Goal: Task Accomplishment & Management: Use online tool/utility

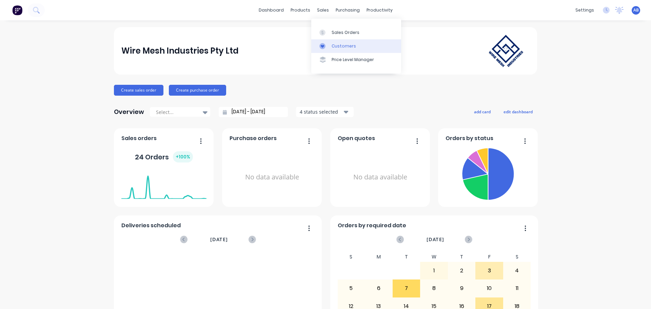
click at [336, 45] on div "Customers" at bounding box center [344, 46] width 24 height 6
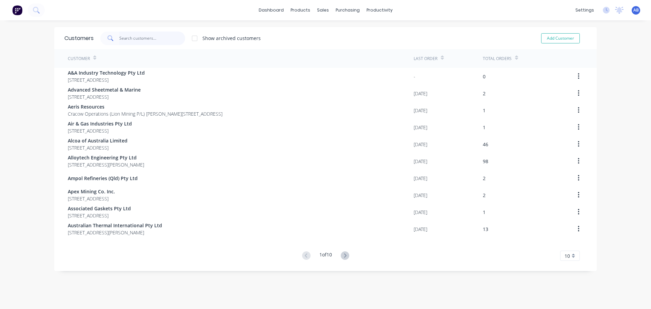
click at [132, 39] on input "text" at bounding box center [152, 39] width 66 height 14
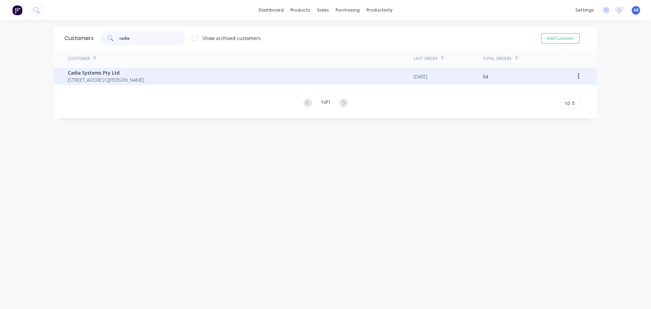
type input "cadia"
click at [144, 78] on span "[STREET_ADDRESS][PERSON_NAME]" at bounding box center [106, 79] width 76 height 7
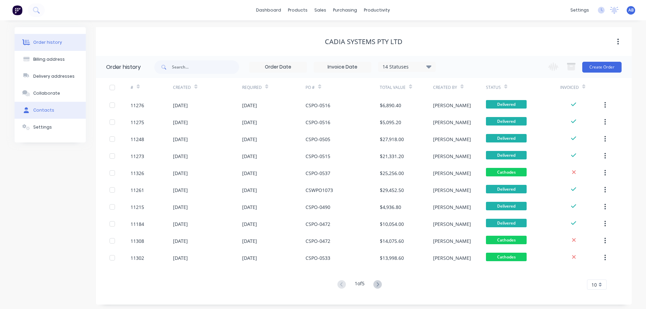
click at [47, 110] on div "Contacts" at bounding box center [43, 110] width 21 height 6
select select "AU"
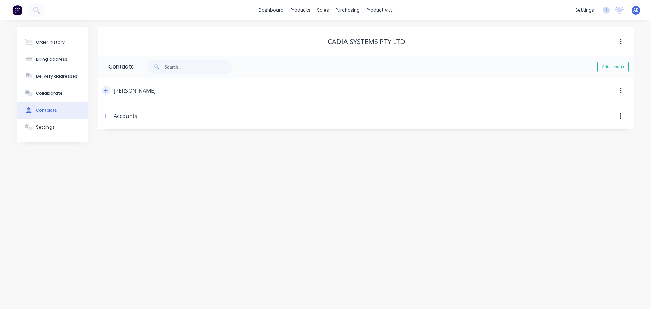
click at [106, 90] on icon "button" at bounding box center [106, 91] width 4 height 4
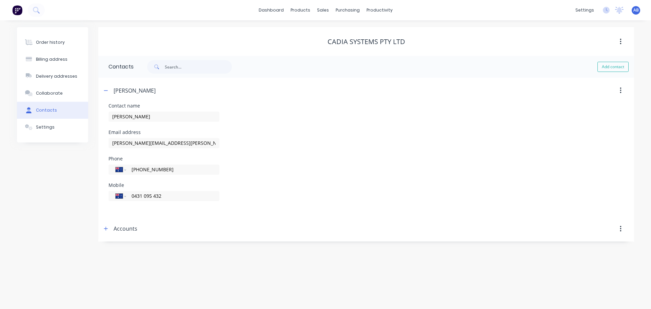
click at [18, 13] on img at bounding box center [17, 10] width 10 height 10
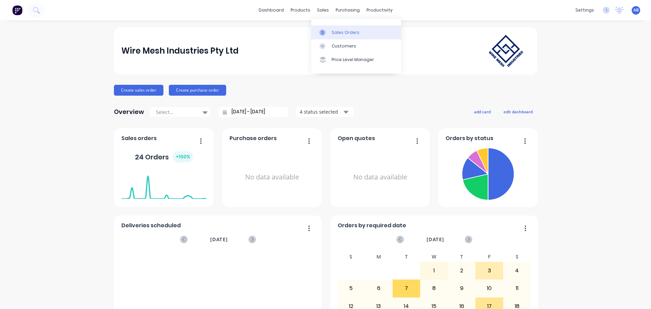
click at [332, 30] on div "Sales Orders" at bounding box center [346, 33] width 28 height 6
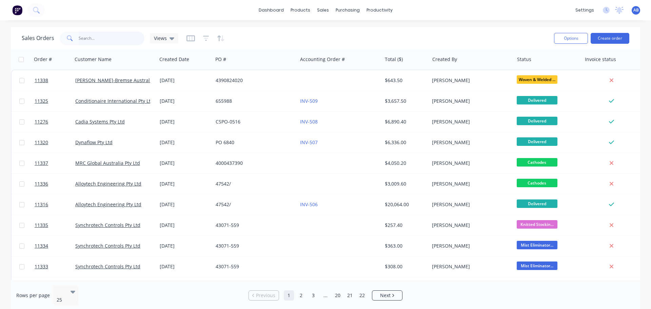
click at [106, 39] on input "text" at bounding box center [112, 39] width 66 height 14
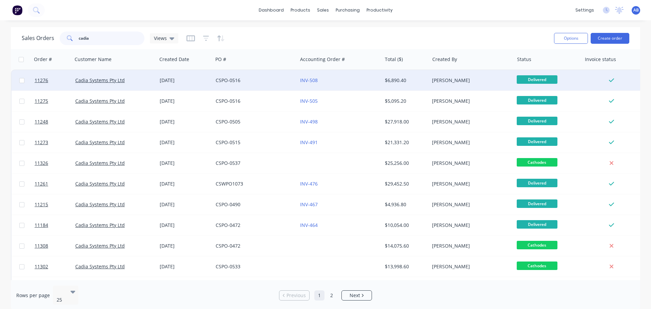
type input "cadia"
click at [262, 78] on div "CSPO-0516" at bounding box center [253, 80] width 75 height 7
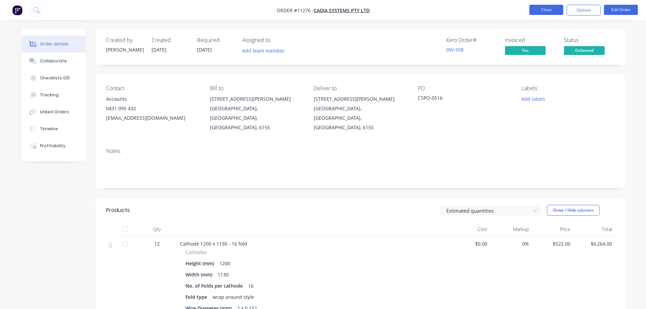
click at [539, 11] on button "Close" at bounding box center [547, 10] width 34 height 10
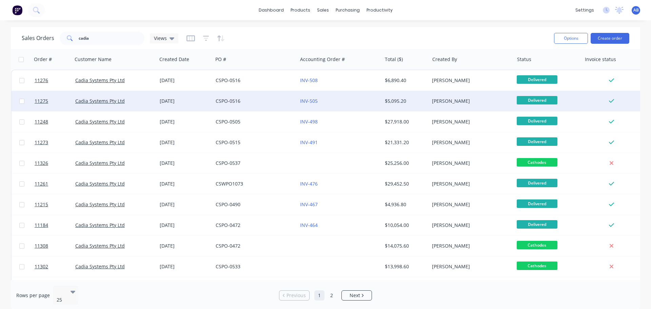
click at [279, 101] on div "CSPO-0516" at bounding box center [253, 101] width 75 height 7
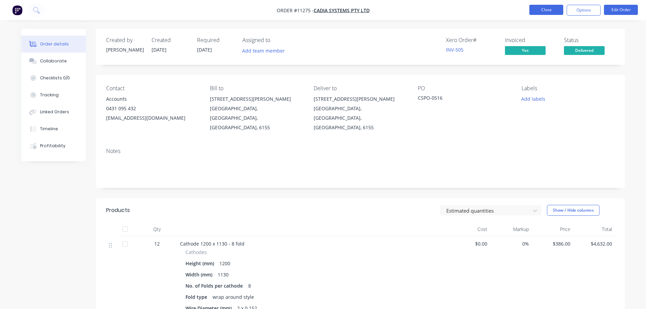
click at [536, 10] on button "Close" at bounding box center [547, 10] width 34 height 10
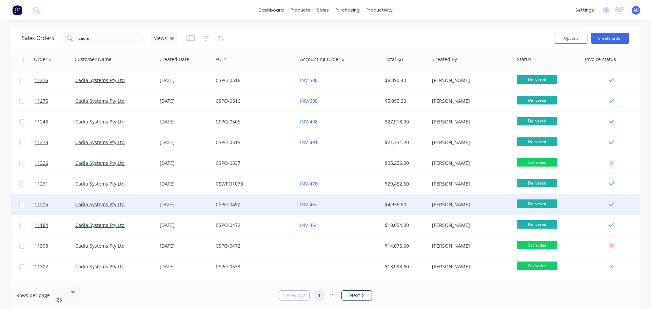
click at [329, 205] on div "INV-467" at bounding box center [337, 204] width 75 height 7
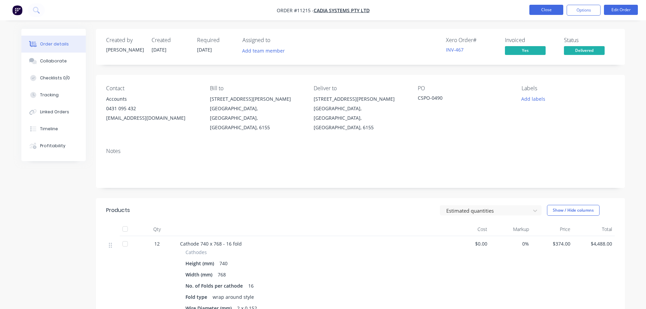
click at [542, 13] on button "Close" at bounding box center [547, 10] width 34 height 10
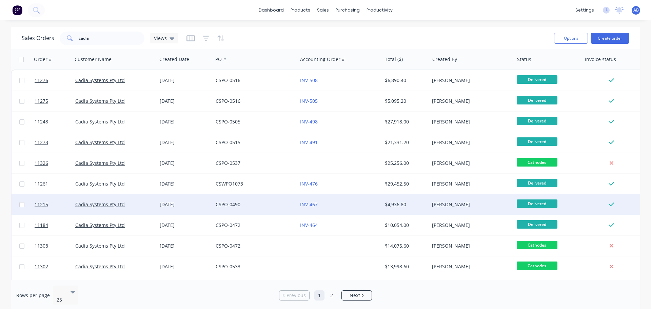
click at [271, 203] on div "CSPO-0490" at bounding box center [253, 204] width 75 height 7
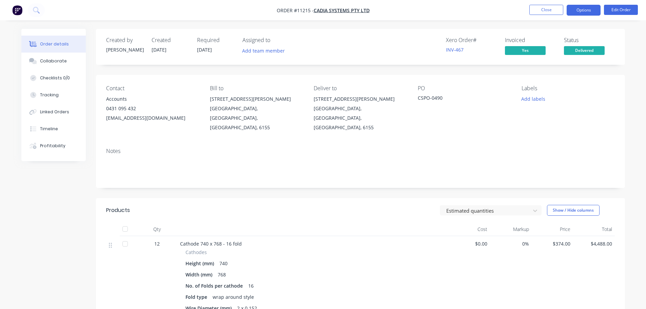
click at [588, 11] on button "Options" at bounding box center [584, 10] width 34 height 11
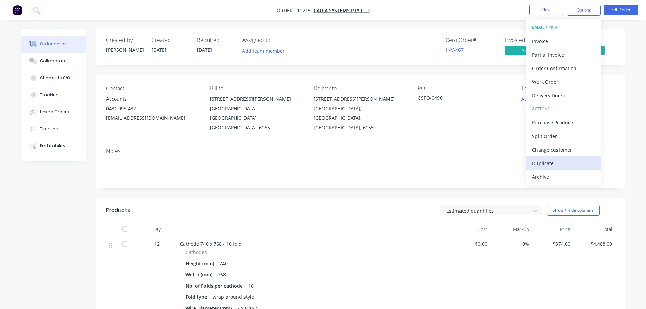
click at [555, 163] on div "Duplicate" at bounding box center [563, 163] width 62 height 10
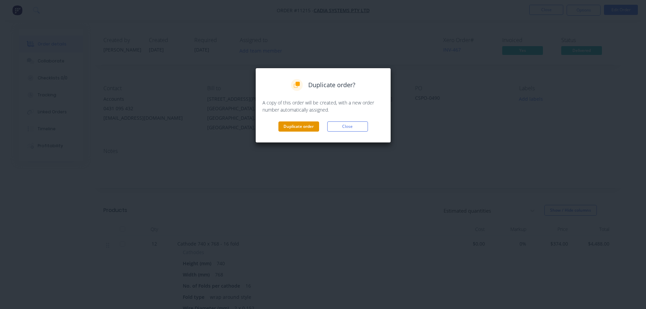
click at [304, 130] on button "Duplicate order" at bounding box center [298, 126] width 41 height 10
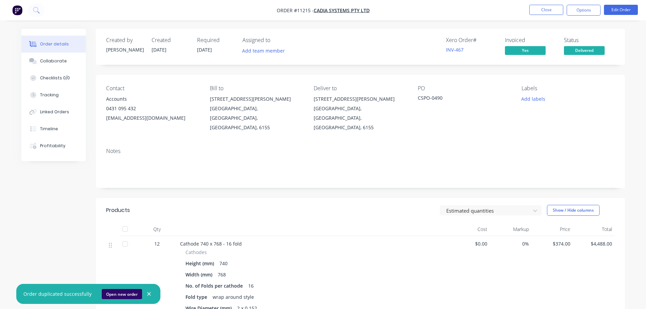
click at [110, 296] on button "Open new order" at bounding box center [122, 294] width 40 height 10
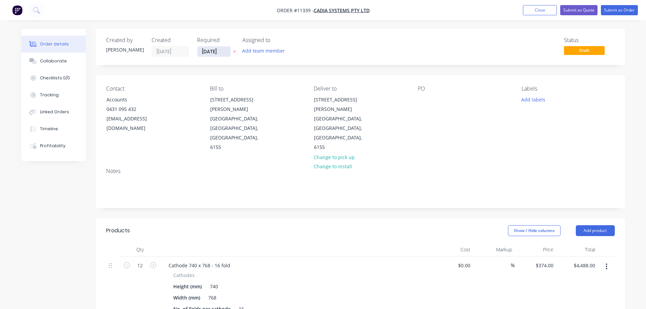
click at [219, 51] on input "[DATE]" at bounding box center [213, 51] width 33 height 10
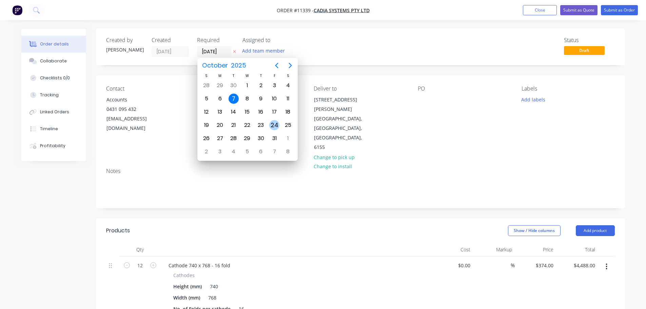
click at [273, 125] on div "24" at bounding box center [274, 125] width 10 height 10
type input "[DATE]"
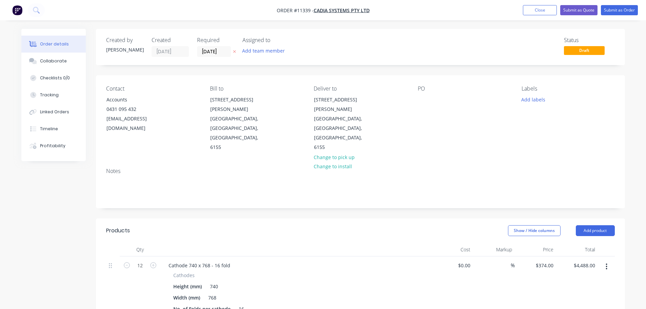
click at [416, 100] on div "Contact Accounts [PHONE_NUMBER] [EMAIL_ADDRESS][DOMAIN_NAME] Bill to [STREET_AD…" at bounding box center [360, 118] width 529 height 87
click at [422, 94] on div "PO" at bounding box center [464, 118] width 93 height 67
click at [423, 99] on div at bounding box center [423, 100] width 11 height 10
click at [145, 261] on input "12" at bounding box center [140, 266] width 18 height 10
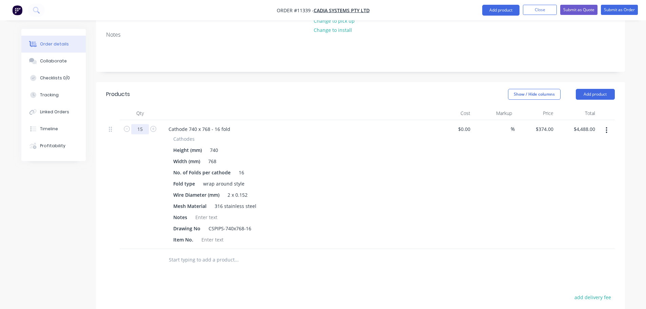
scroll to position [204, 0]
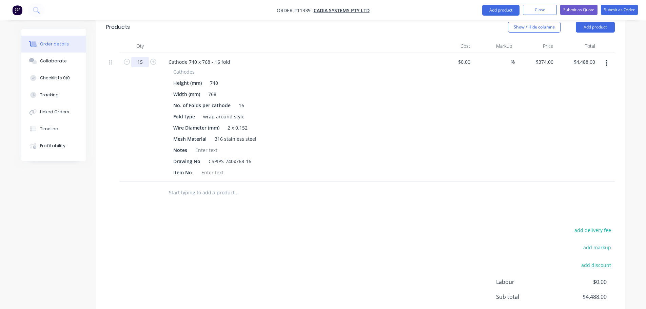
type input "15"
type input "$5,610.00"
click at [255, 249] on div "add delivery fee add markup add discount Labour $0.00 Sub total $4,488.00 Margi…" at bounding box center [360, 291] width 509 height 131
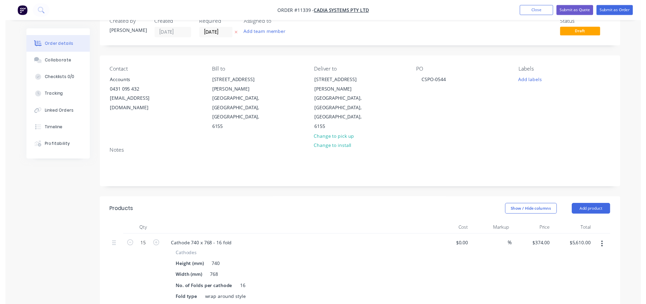
scroll to position [0, 0]
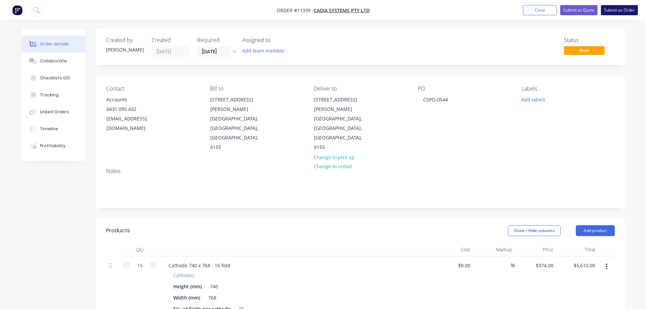
click at [617, 9] on button "Submit as Order" at bounding box center [619, 10] width 37 height 10
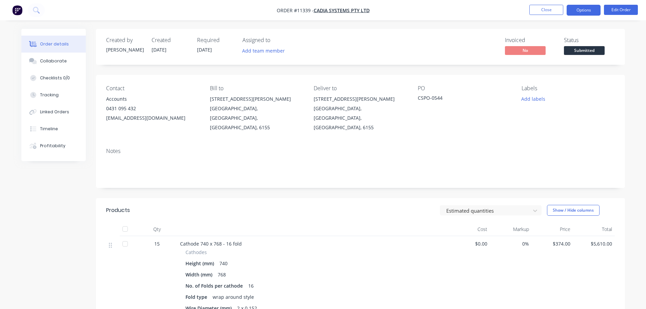
click at [581, 9] on button "Options" at bounding box center [584, 10] width 34 height 11
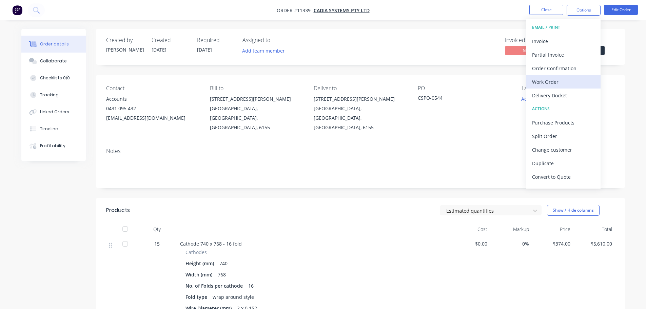
click at [538, 81] on div "Work Order" at bounding box center [563, 82] width 62 height 10
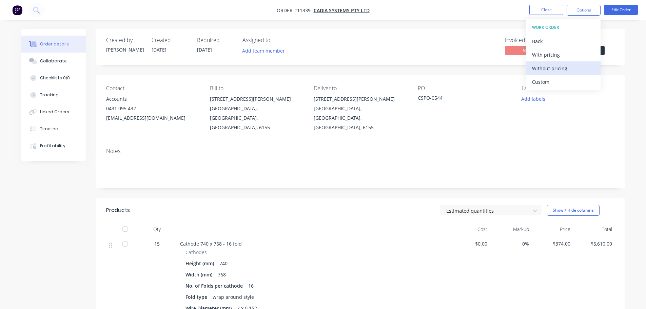
click at [561, 68] on div "Without pricing" at bounding box center [563, 68] width 62 height 10
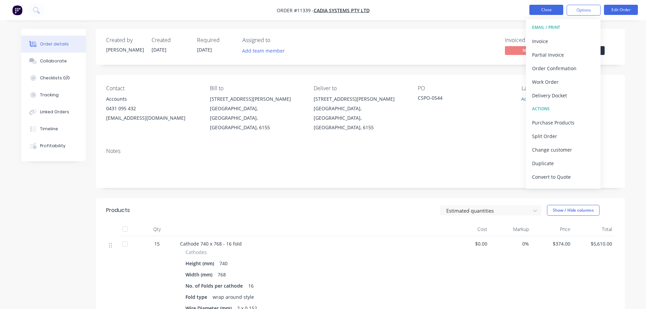
click at [545, 12] on button "Close" at bounding box center [547, 10] width 34 height 10
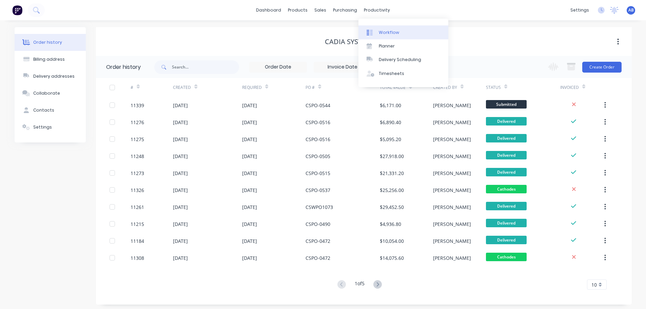
drag, startPoint x: 383, startPoint y: 30, endPoint x: 379, endPoint y: 33, distance: 4.6
click at [383, 30] on div "Workflow" at bounding box center [389, 33] width 20 height 6
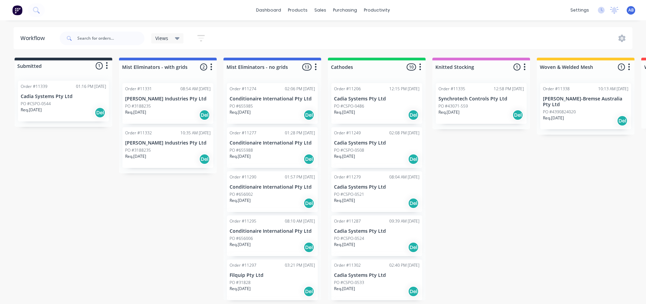
click at [51, 108] on div "Req. [DATE] Del" at bounding box center [63, 113] width 85 height 12
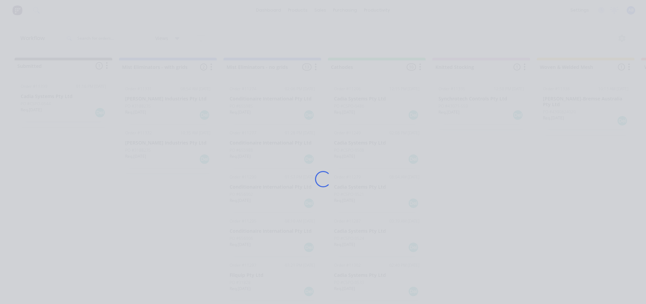
click at [52, 108] on div "Loading..." at bounding box center [323, 179] width 543 height 304
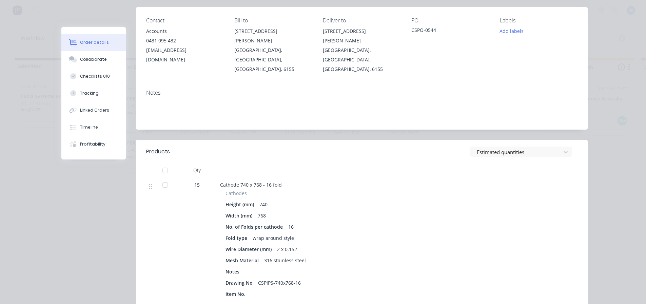
scroll to position [102, 0]
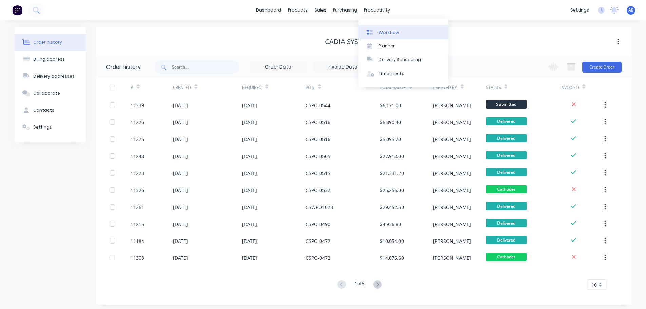
click at [383, 34] on div "Workflow" at bounding box center [389, 33] width 20 height 6
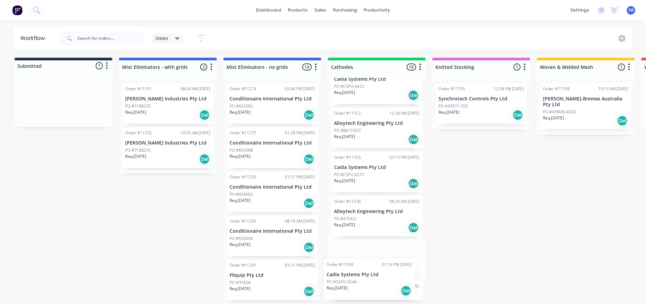
scroll to position [264, 0]
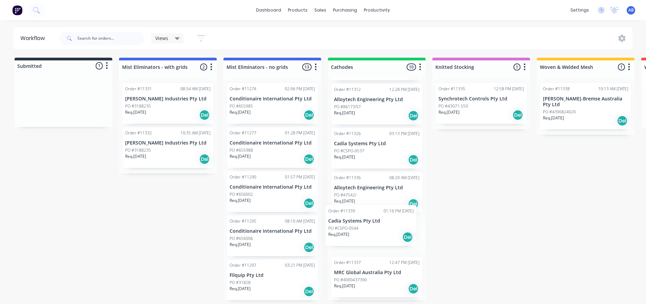
drag, startPoint x: 42, startPoint y: 98, endPoint x: 351, endPoint y: 225, distance: 334.5
click at [351, 225] on div "Submitted 1 Status colour #273444 hex #273444 Save Cancel Summaries Total order…" at bounding box center [462, 179] width 935 height 243
click at [17, 11] on img at bounding box center [17, 10] width 10 height 10
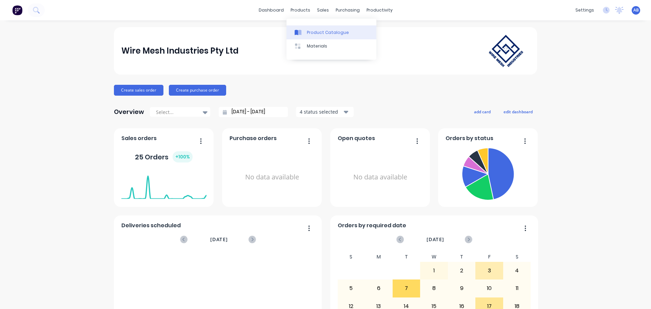
click at [316, 35] on div "Product Catalogue" at bounding box center [328, 33] width 42 height 6
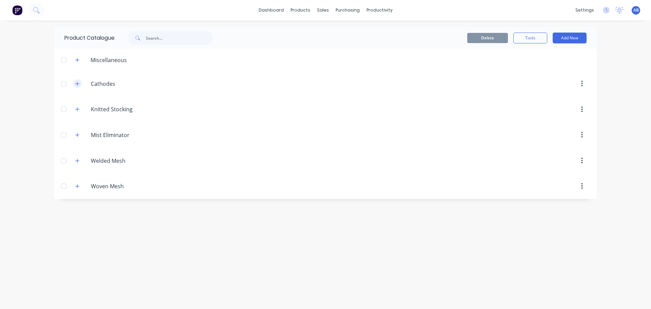
click at [77, 85] on icon "button" at bounding box center [78, 84] width 4 height 4
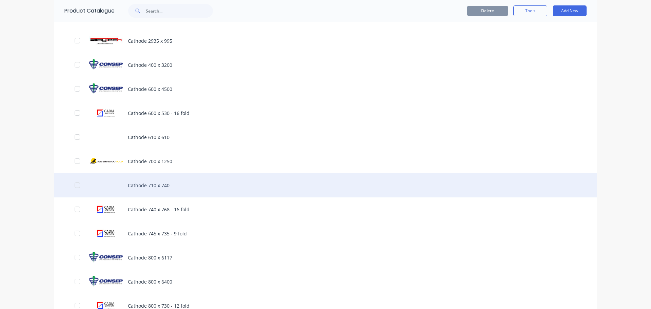
scroll to position [373, 0]
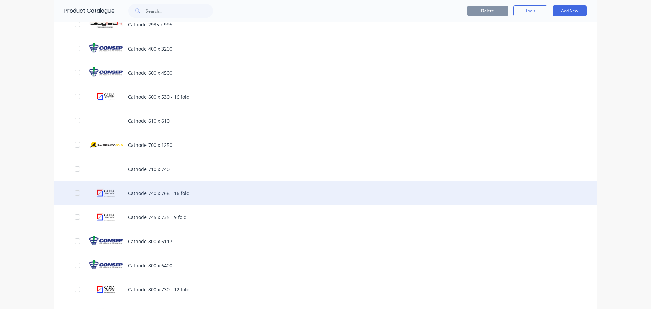
click at [151, 193] on div "Cathode 740 x 768 - 16 fold" at bounding box center [325, 193] width 543 height 24
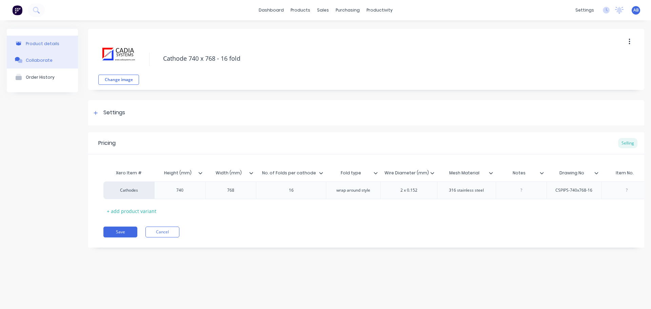
click at [43, 60] on div "Collaborate" at bounding box center [39, 60] width 27 height 5
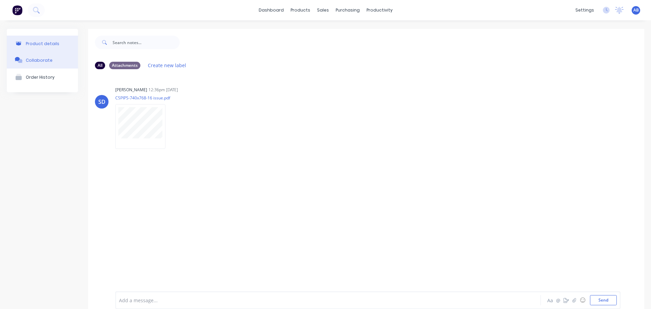
click at [41, 43] on div "Product details" at bounding box center [43, 43] width 34 height 5
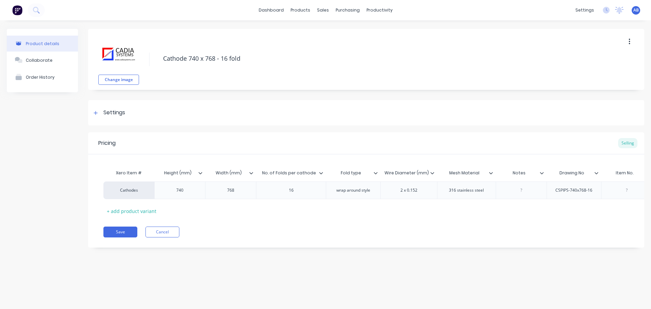
type textarea "x"
click at [16, 11] on img at bounding box center [17, 10] width 10 height 10
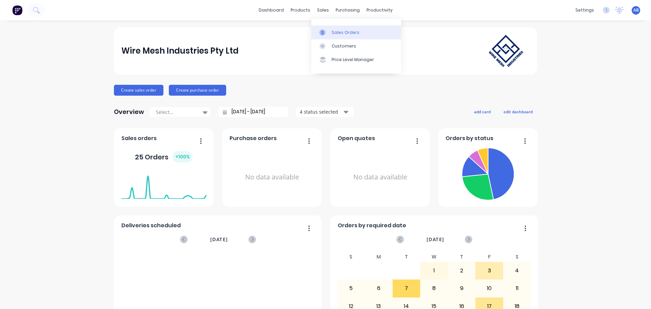
click at [334, 31] on div "Sales Orders" at bounding box center [346, 33] width 28 height 6
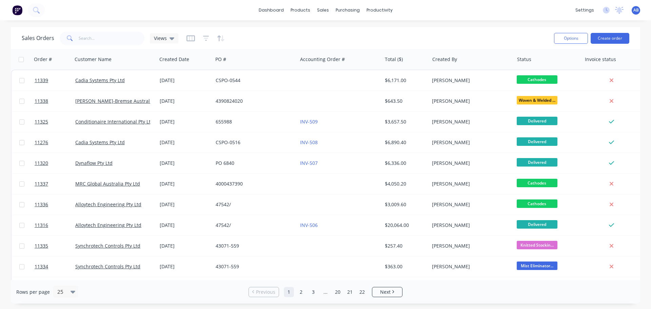
click at [17, 9] on img at bounding box center [17, 10] width 10 height 10
